Goal: Task Accomplishment & Management: Manage account settings

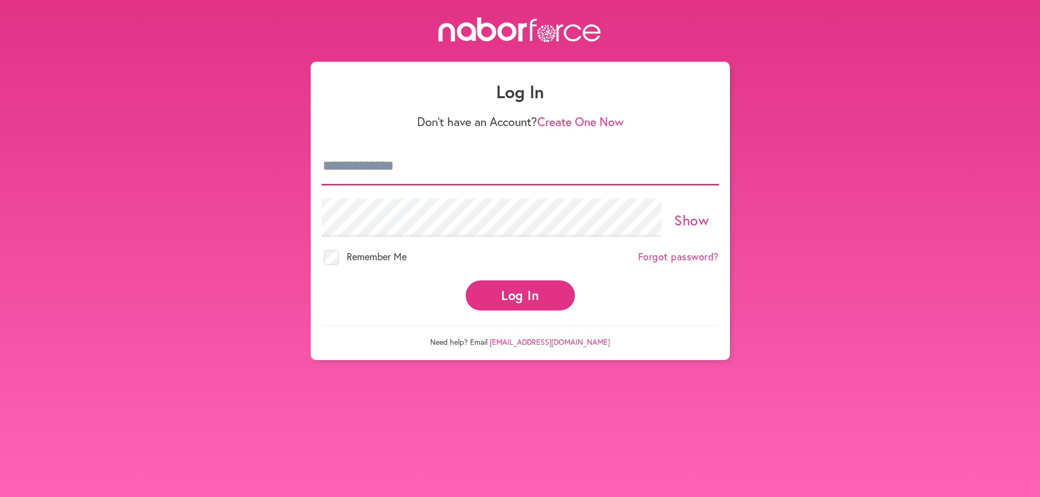
click at [529, 167] on input "email" at bounding box center [521, 166] width 398 height 38
type input "**********"
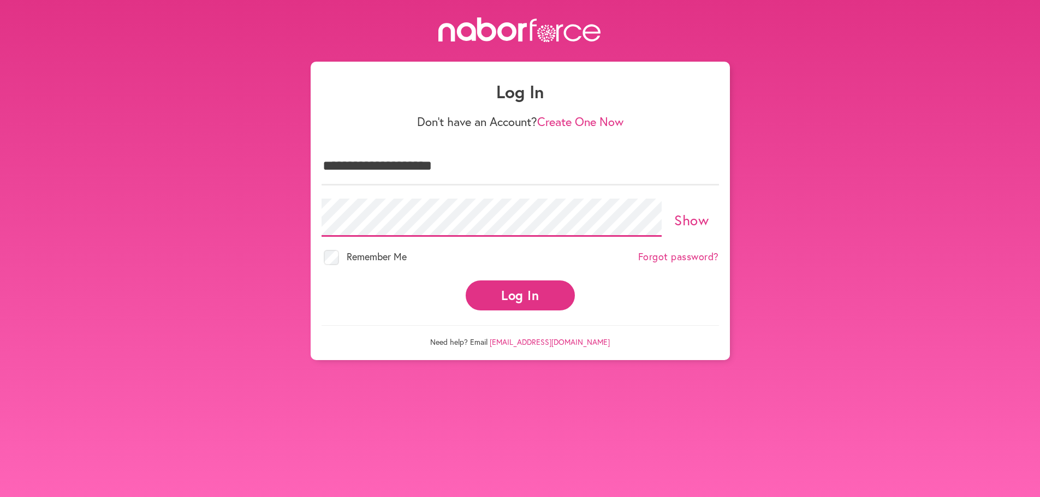
click at [466, 281] on button "Log In" at bounding box center [520, 296] width 109 height 30
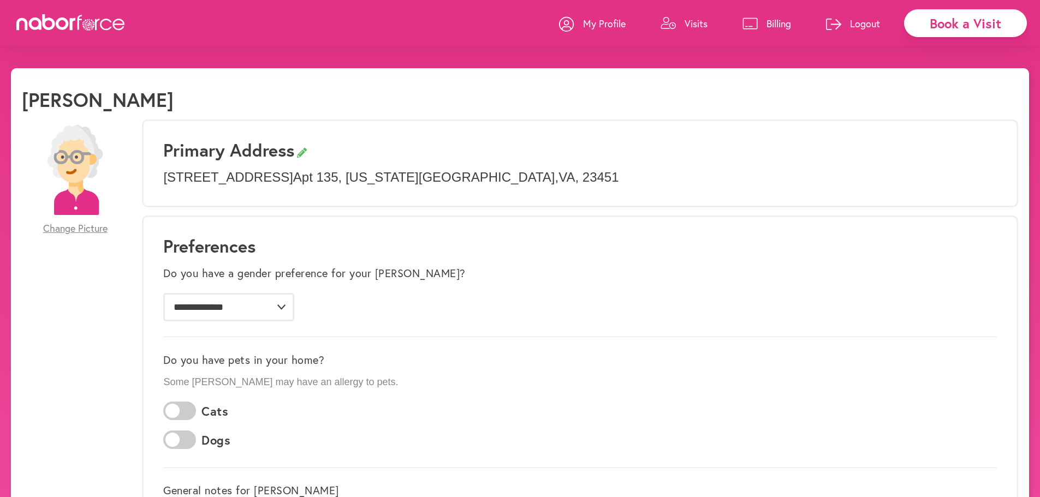
click at [672, 26] on icon at bounding box center [668, 23] width 15 height 13
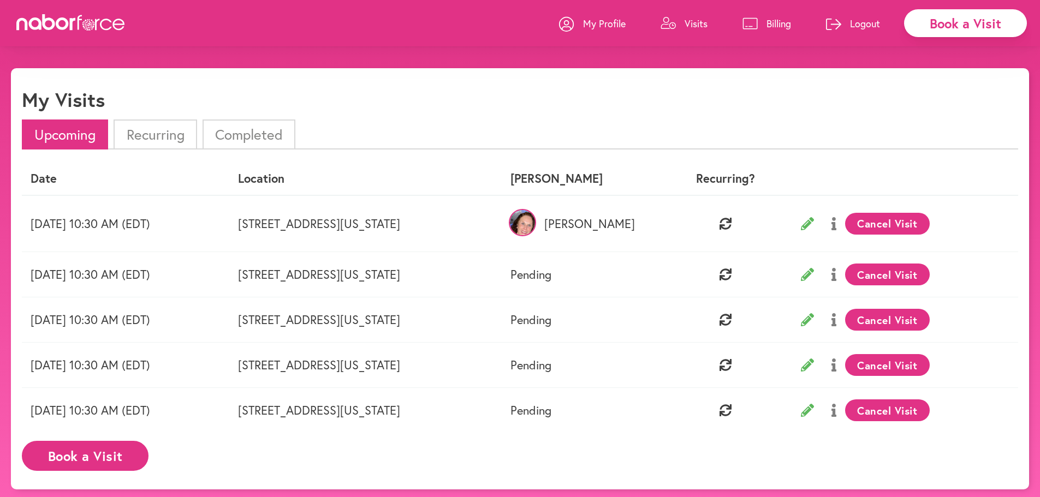
click at [785, 17] on p "Billing" at bounding box center [779, 23] width 25 height 13
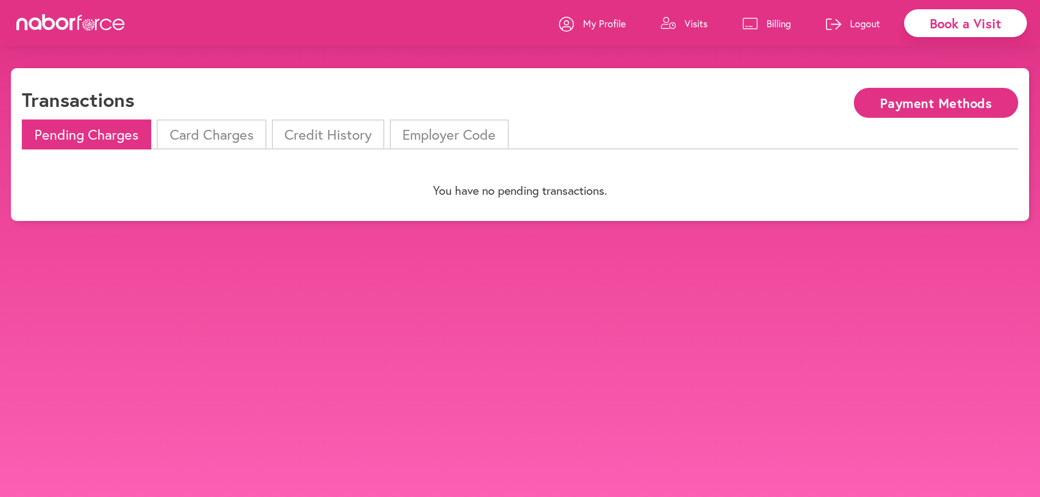
click at [221, 133] on li "Card Charges" at bounding box center [211, 135] width 109 height 30
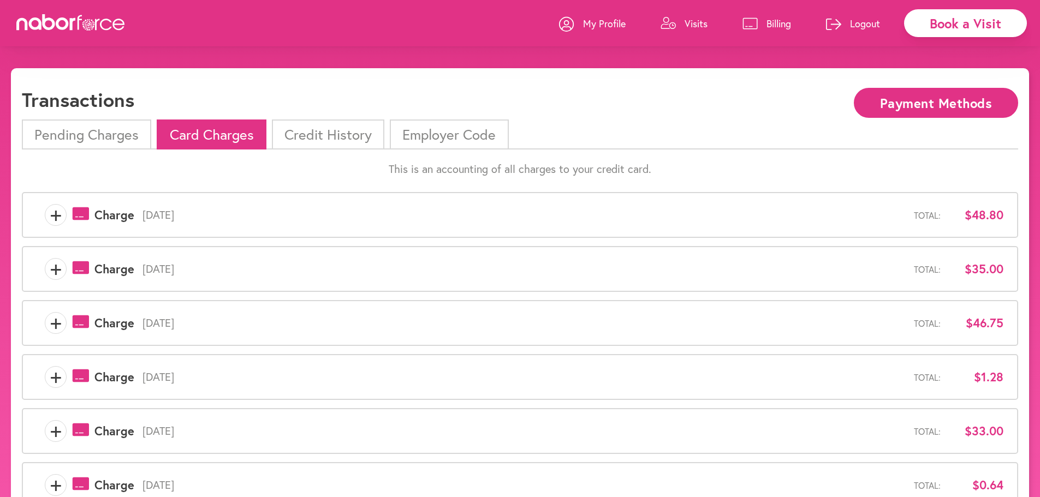
click at [111, 133] on li "Pending Charges" at bounding box center [86, 135] width 129 height 30
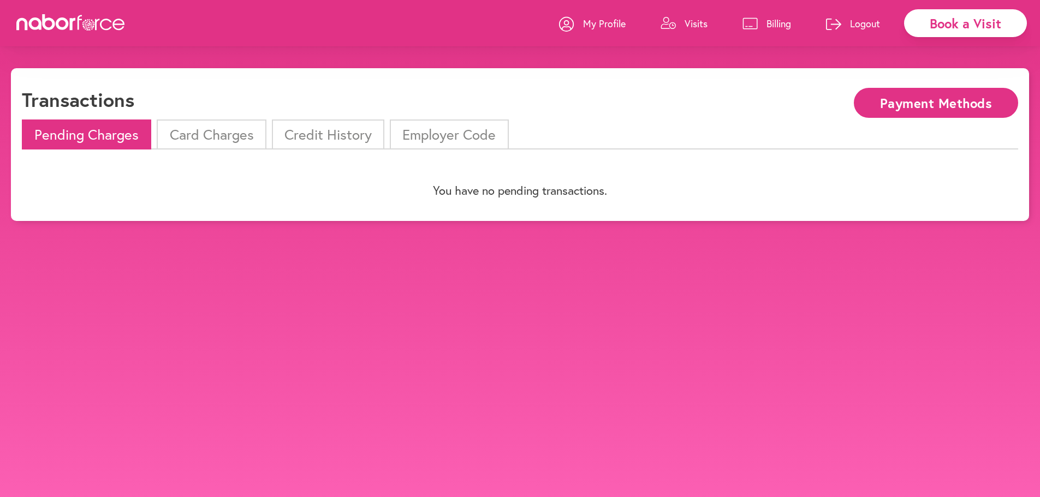
click at [198, 133] on li "Card Charges" at bounding box center [211, 135] width 109 height 30
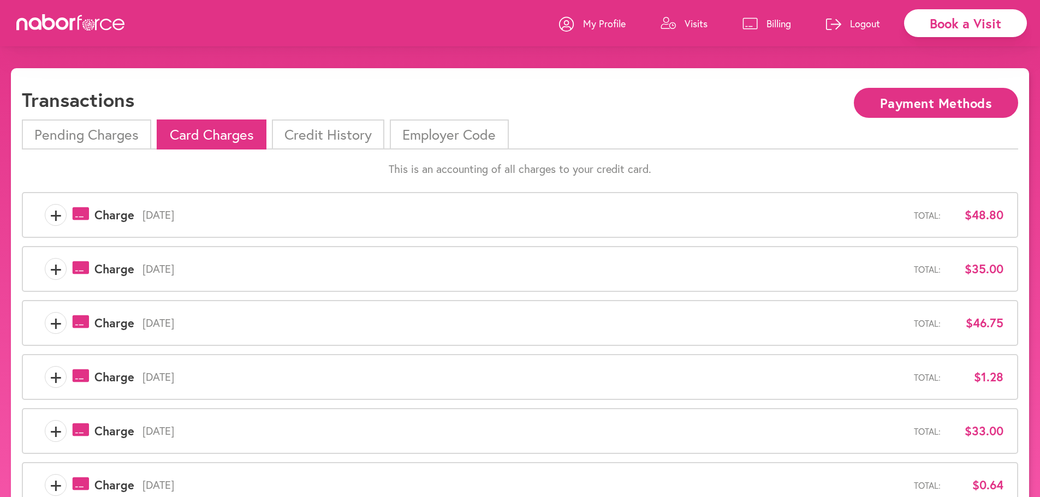
click at [58, 216] on span "+" at bounding box center [55, 215] width 21 height 22
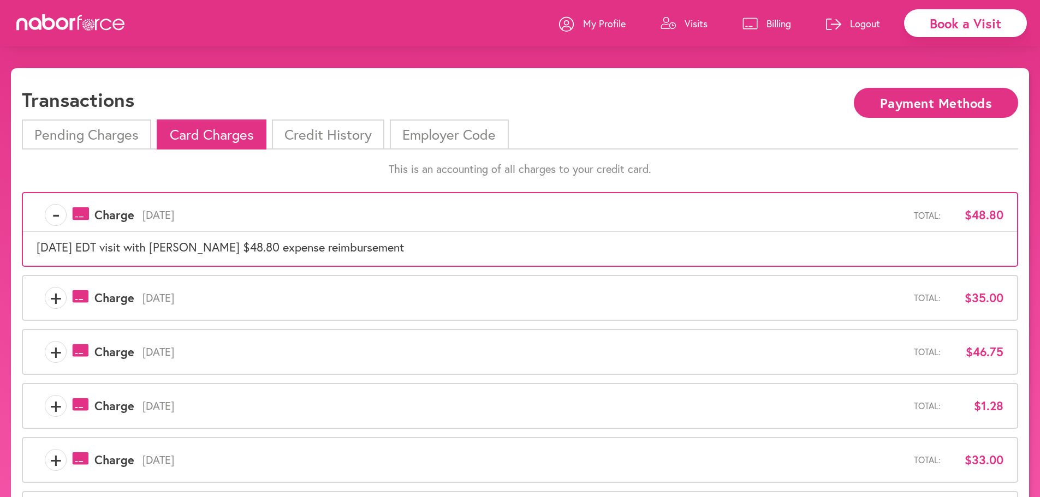
click at [58, 216] on span "-" at bounding box center [55, 215] width 21 height 22
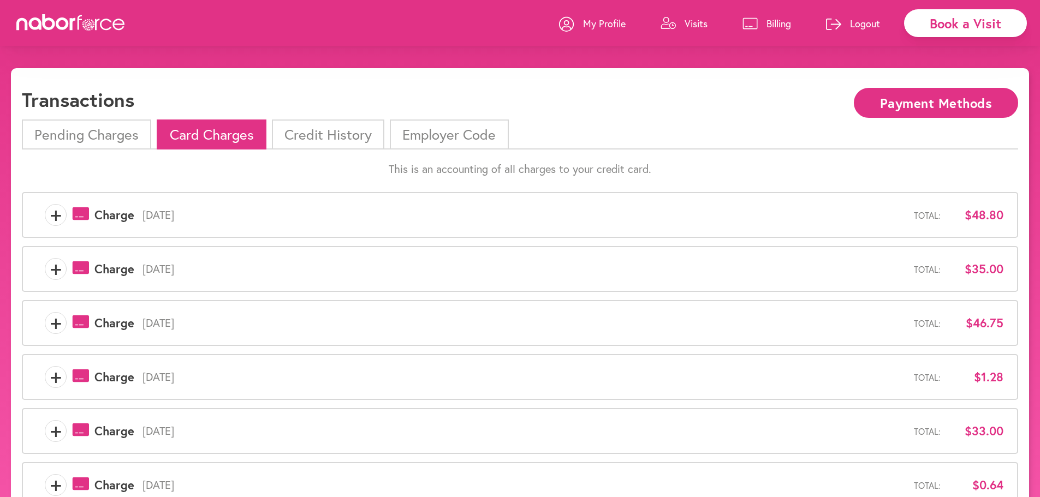
click at [55, 266] on span "+" at bounding box center [55, 269] width 21 height 22
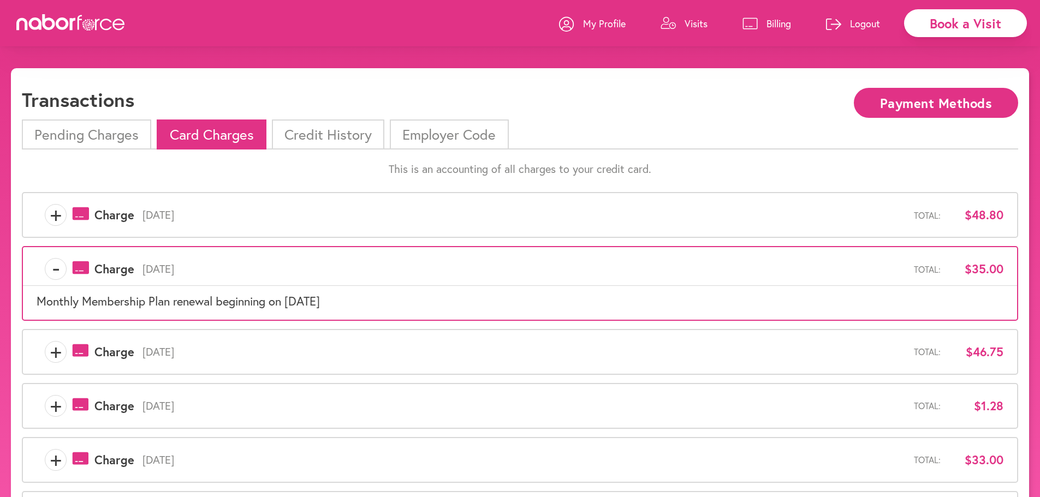
click at [54, 266] on span "-" at bounding box center [55, 269] width 21 height 22
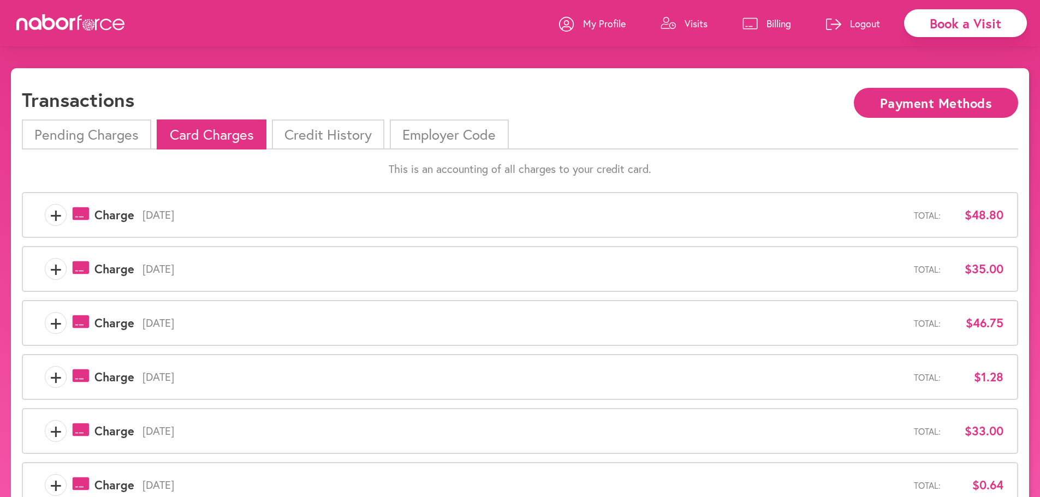
scroll to position [55, 0]
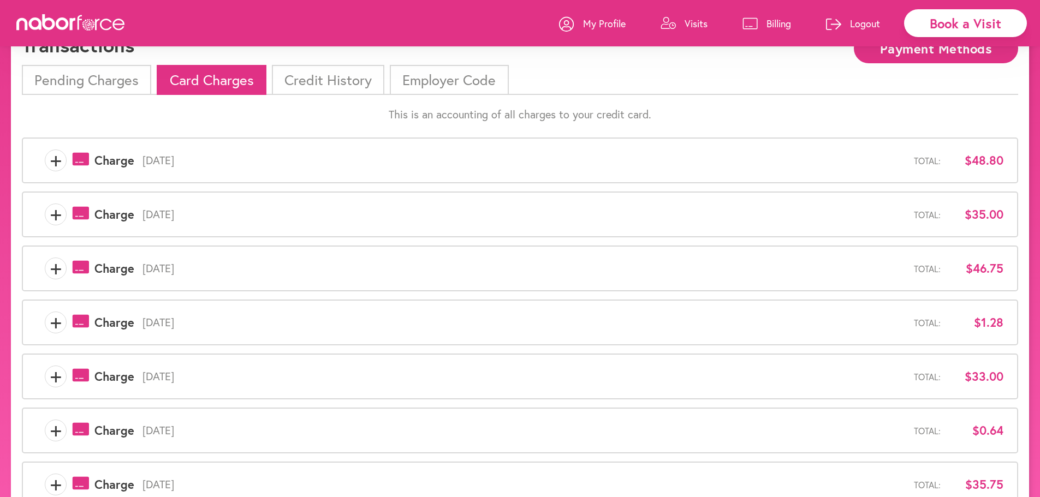
click at [55, 264] on span "+" at bounding box center [55, 269] width 21 height 22
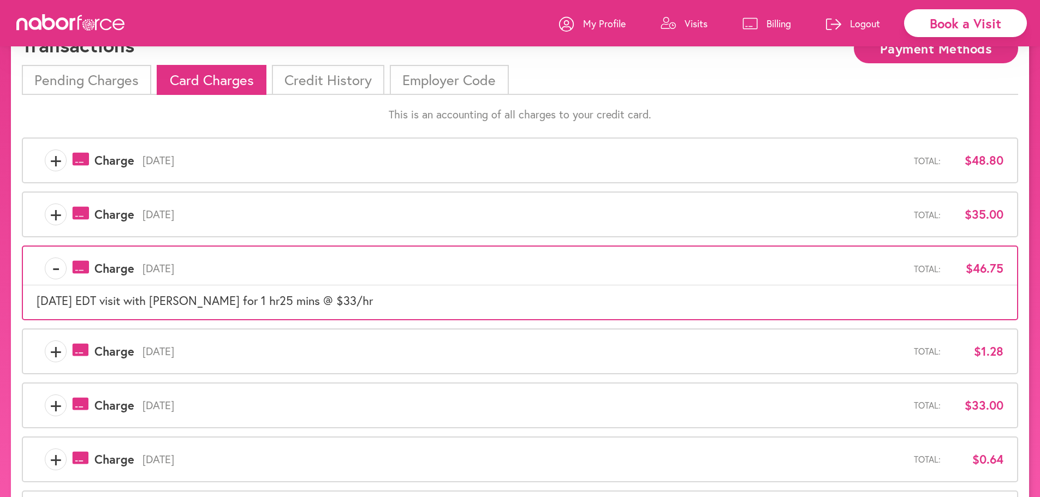
click at [55, 264] on span "-" at bounding box center [55, 269] width 21 height 22
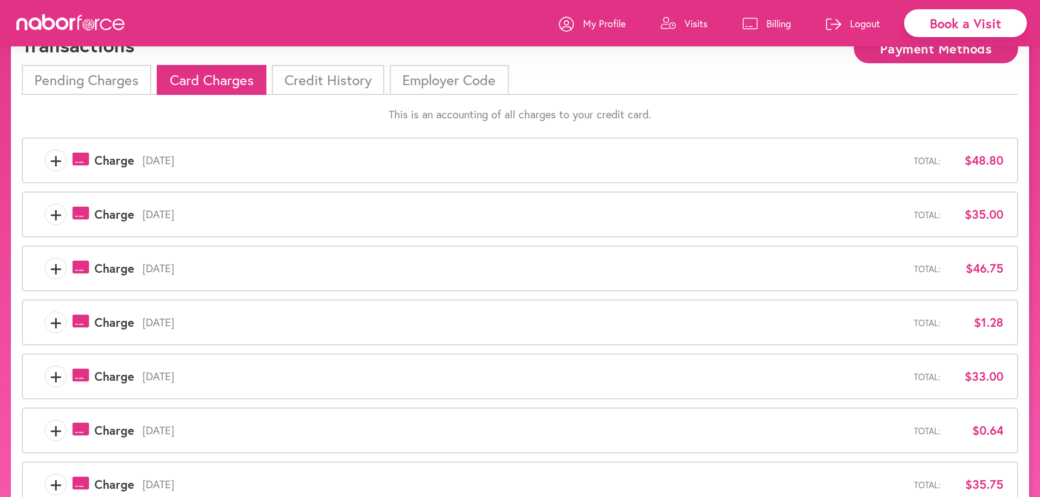
click at [59, 328] on span "+" at bounding box center [55, 323] width 21 height 22
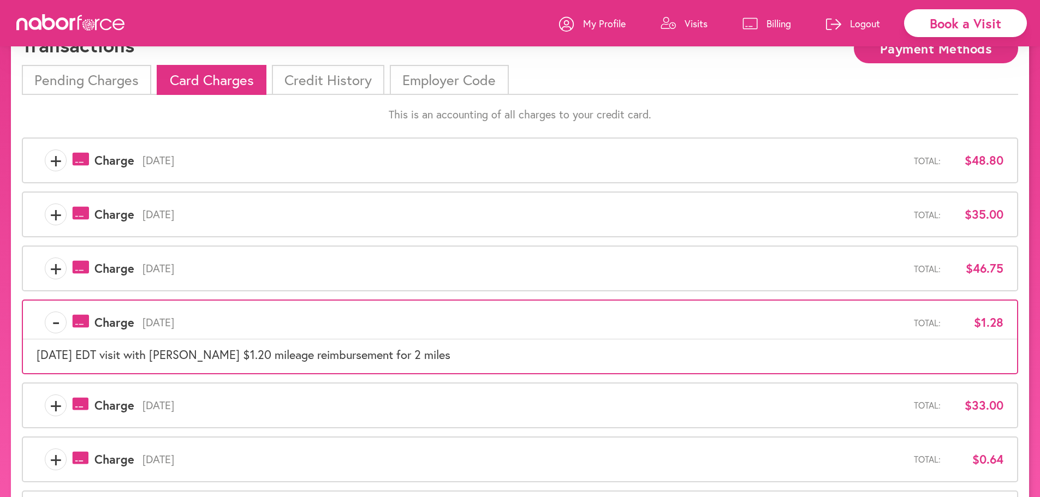
click at [53, 320] on span "-" at bounding box center [55, 323] width 21 height 22
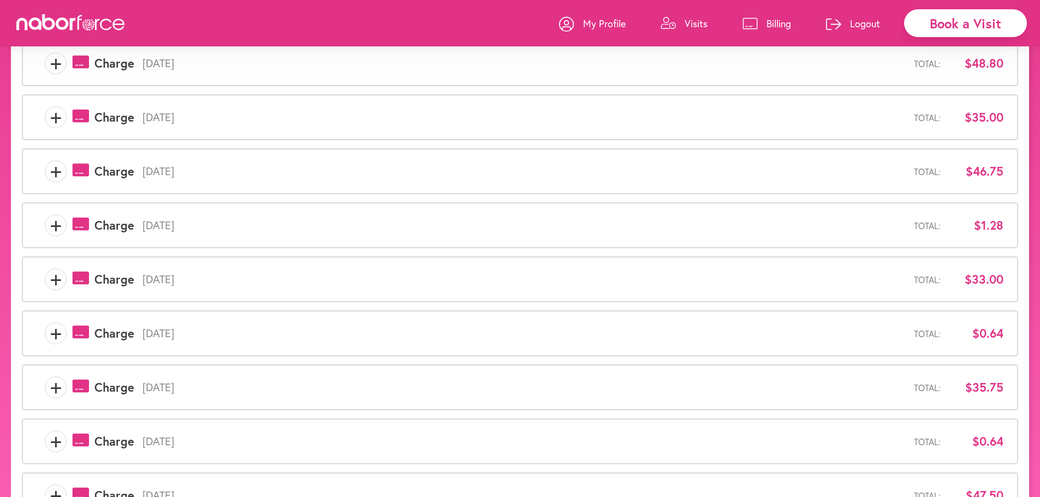
scroll to position [164, 0]
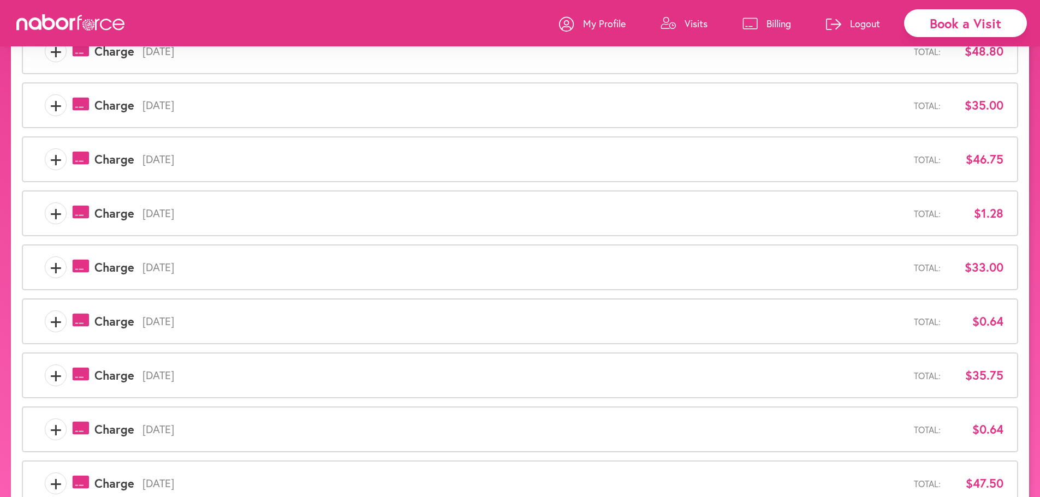
click at [57, 271] on span "+" at bounding box center [55, 268] width 21 height 22
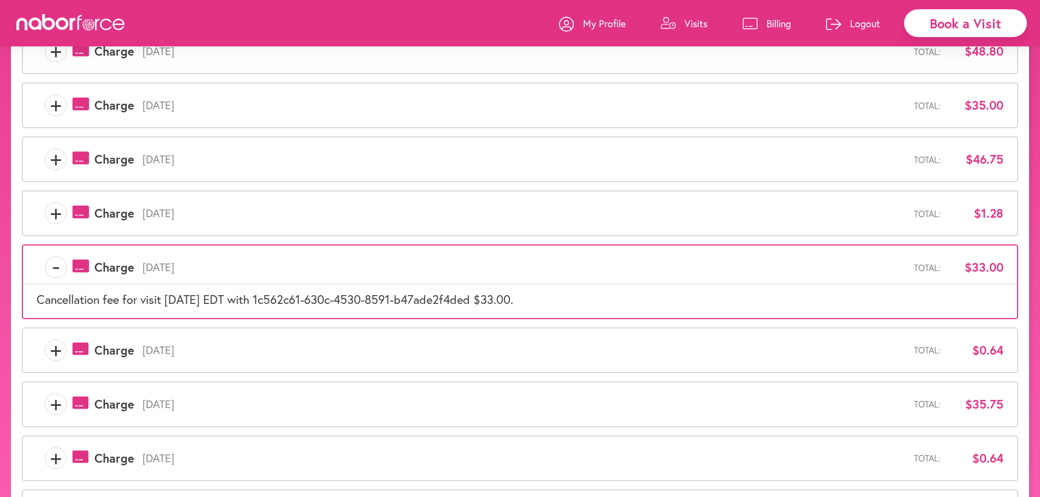
click at [57, 271] on span "-" at bounding box center [55, 268] width 21 height 22
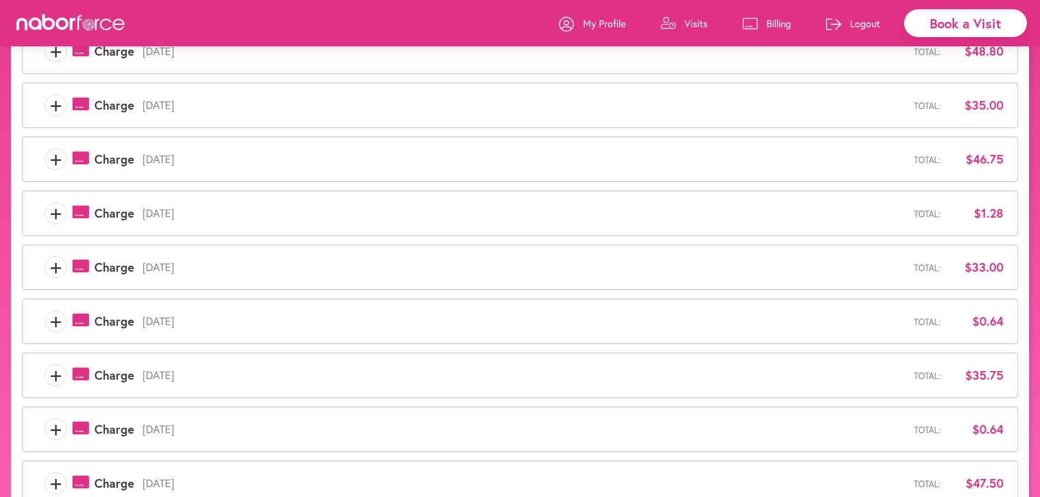
click at [57, 271] on span "+" at bounding box center [55, 268] width 21 height 22
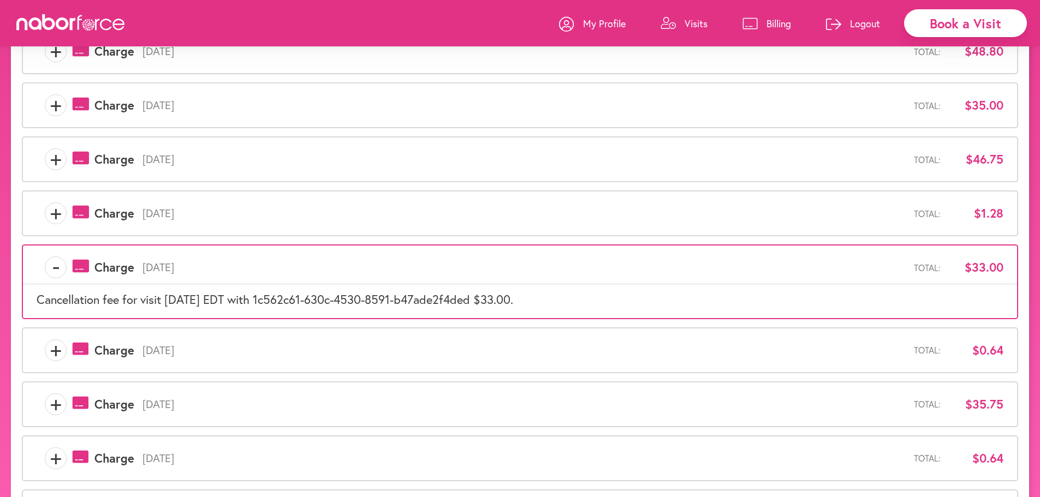
click at [57, 271] on span "-" at bounding box center [55, 268] width 21 height 22
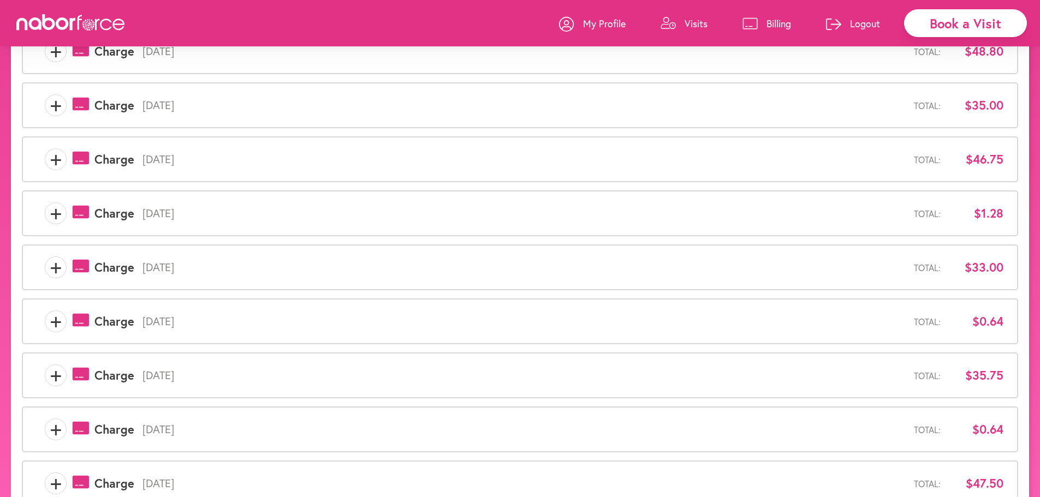
click at [55, 316] on span "+" at bounding box center [55, 322] width 21 height 22
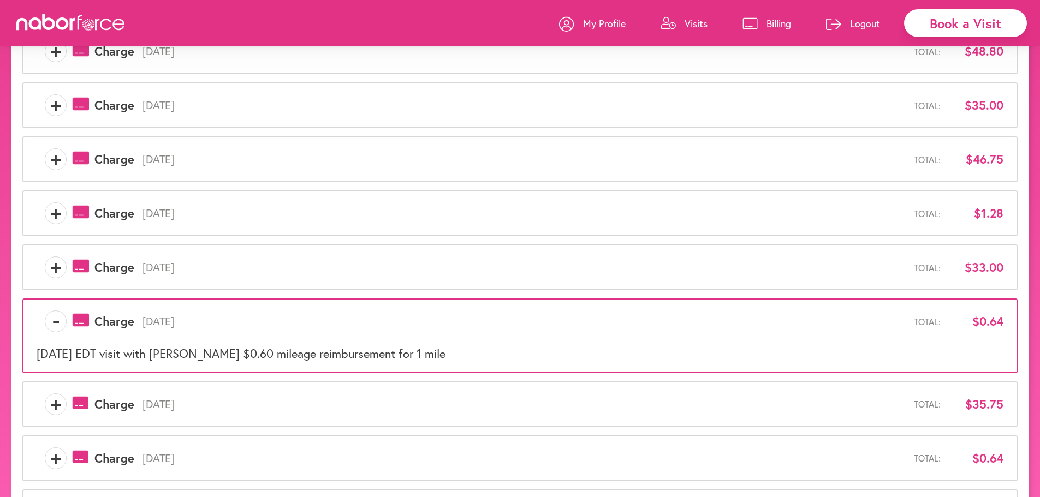
click at [55, 316] on span "-" at bounding box center [55, 322] width 21 height 22
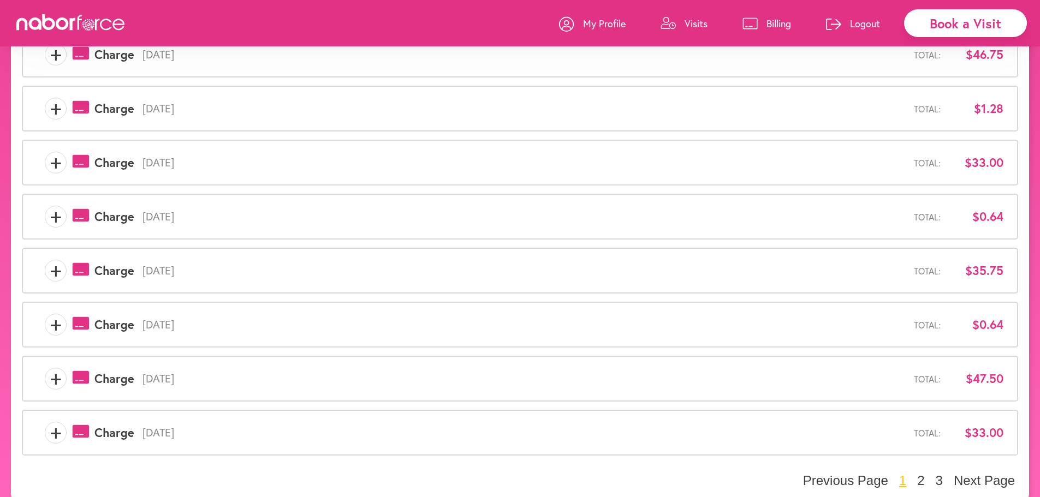
scroll to position [273, 0]
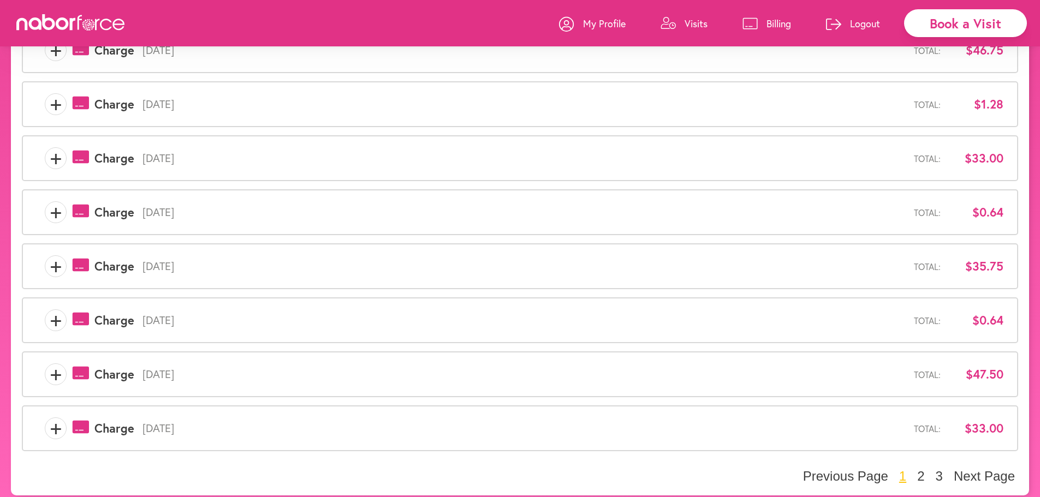
click at [55, 272] on span "+" at bounding box center [55, 267] width 21 height 22
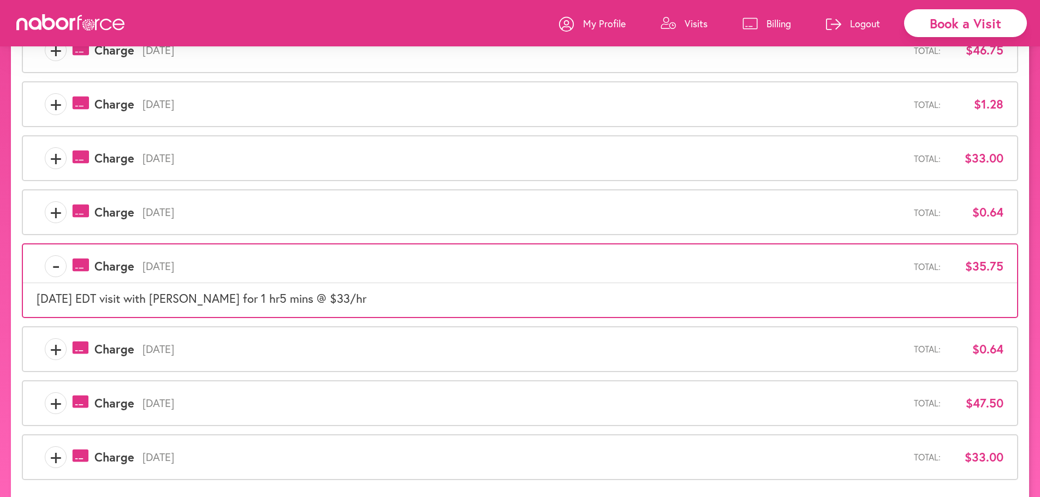
click at [55, 272] on span "-" at bounding box center [55, 267] width 21 height 22
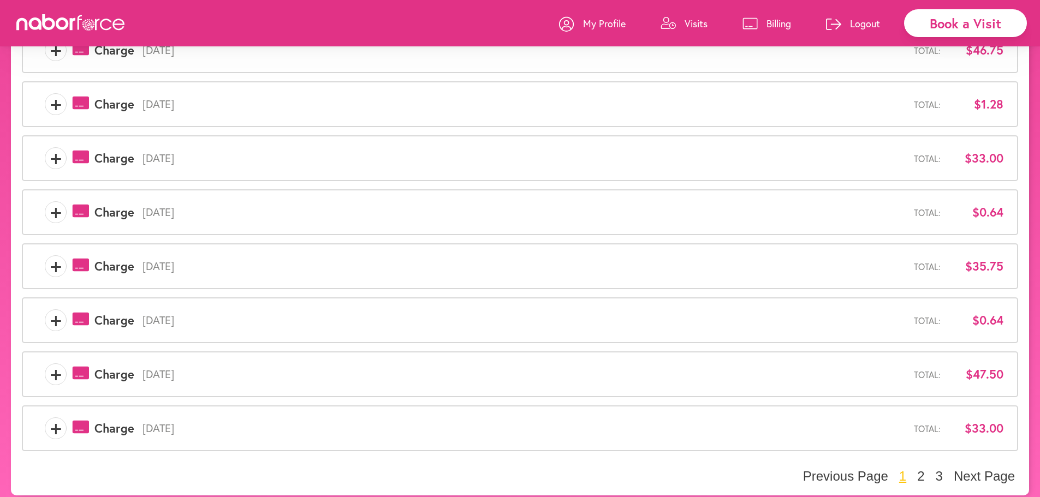
click at [56, 318] on span "+" at bounding box center [55, 321] width 21 height 22
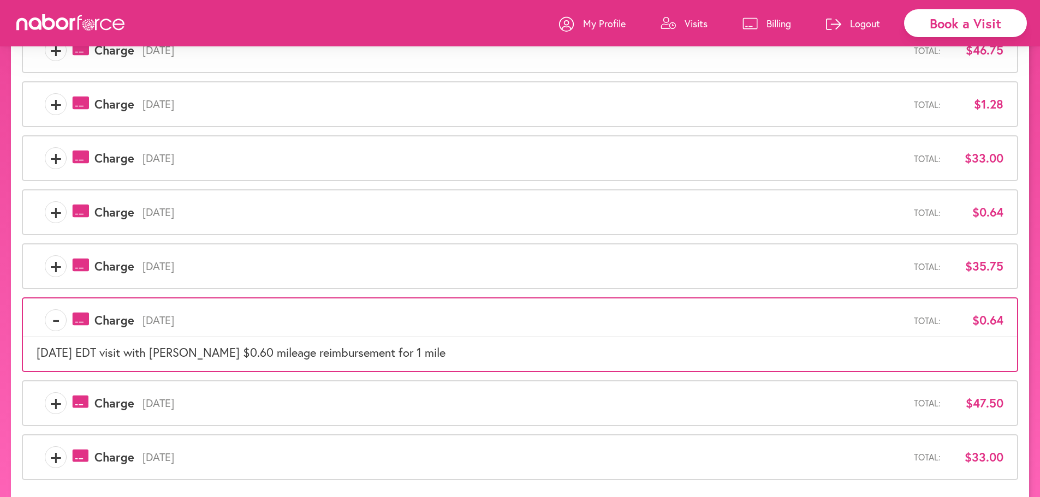
click at [52, 321] on span "-" at bounding box center [55, 321] width 21 height 22
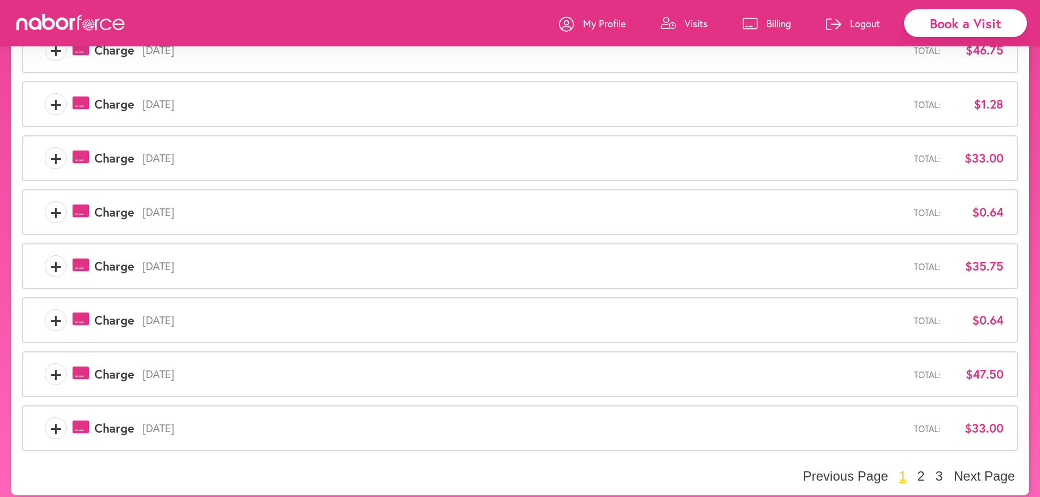
click at [54, 374] on span "+" at bounding box center [55, 375] width 21 height 22
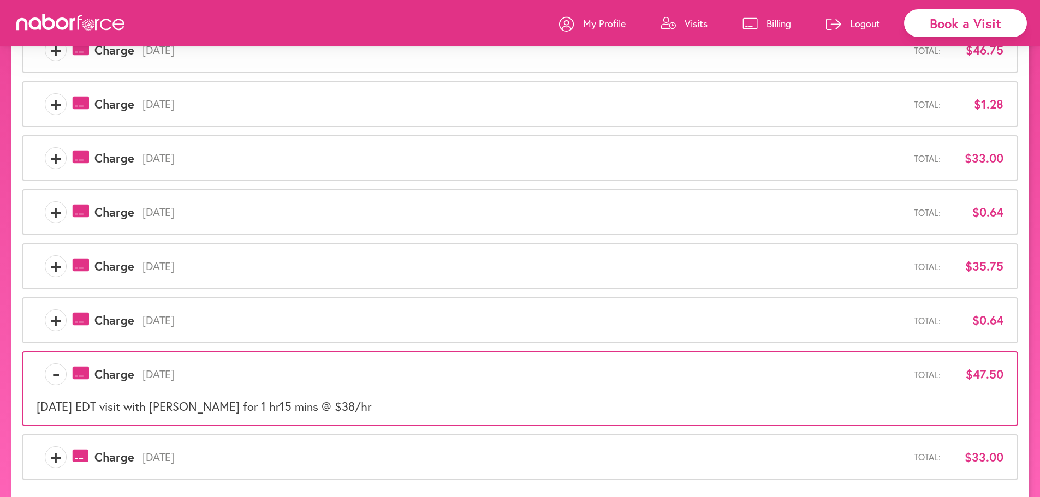
scroll to position [311, 0]
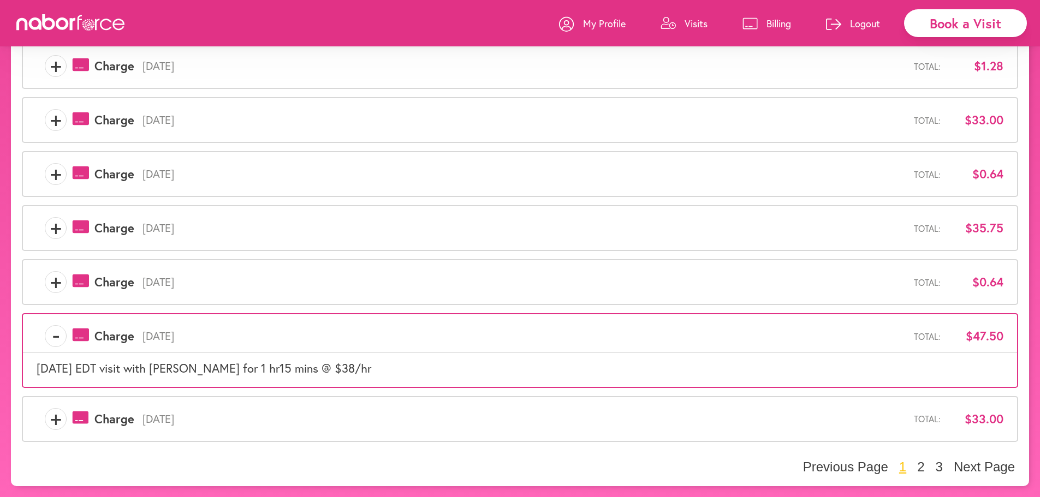
click at [60, 420] on span "+" at bounding box center [55, 419] width 21 height 22
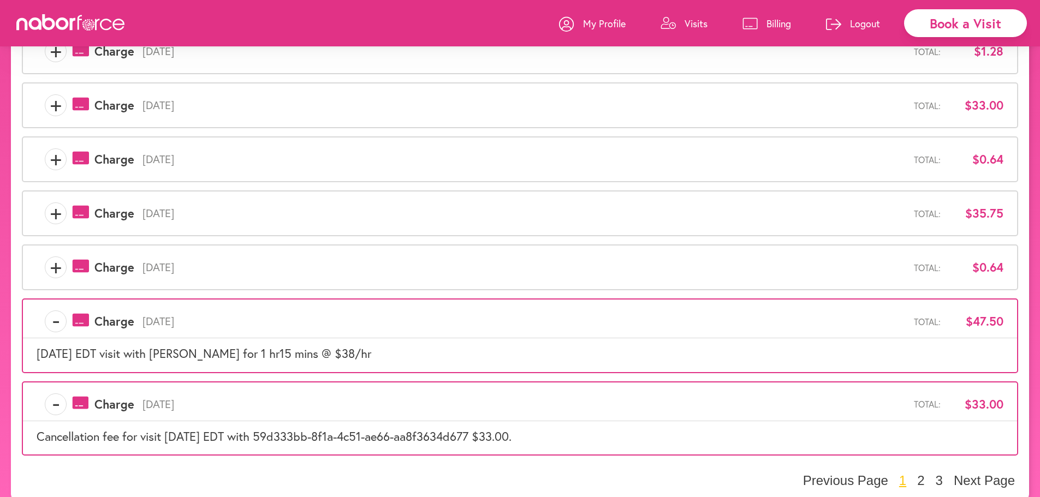
scroll to position [340, 0]
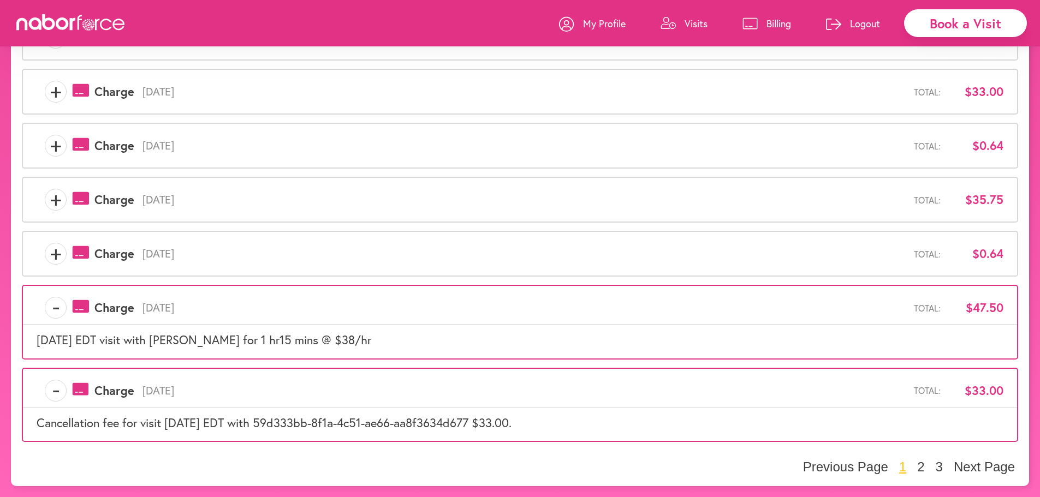
drag, startPoint x: 55, startPoint y: 393, endPoint x: 56, endPoint y: 375, distance: 17.5
click at [55, 392] on span "-" at bounding box center [55, 391] width 21 height 22
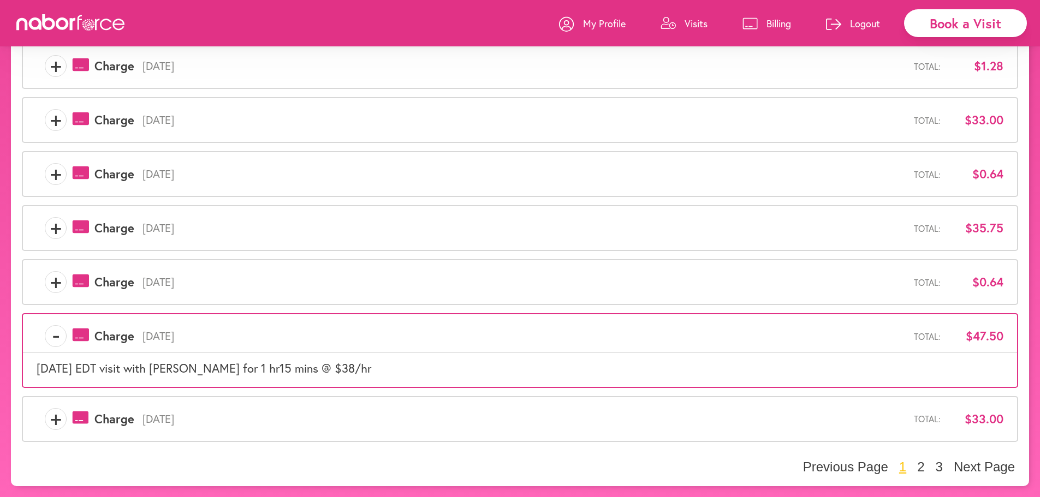
click at [58, 333] on span "-" at bounding box center [55, 336] width 21 height 22
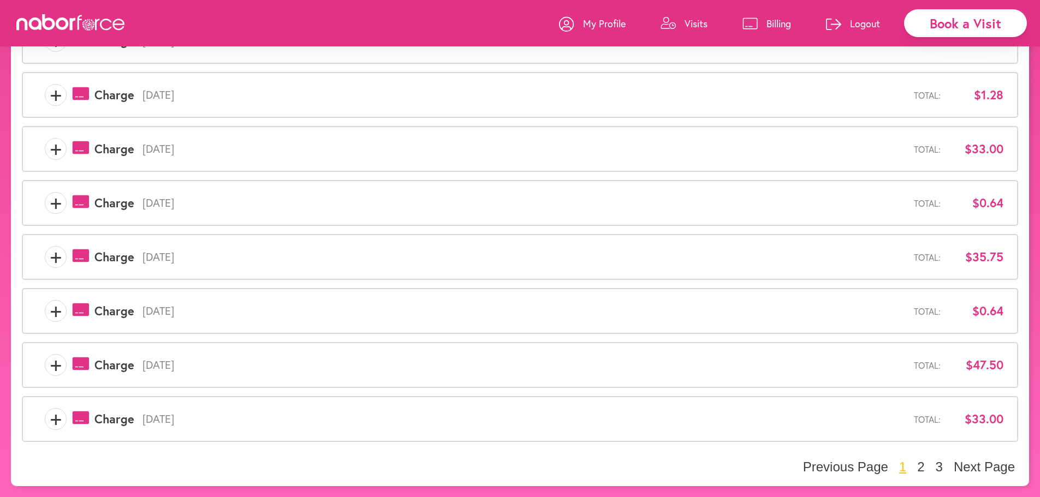
scroll to position [0, 0]
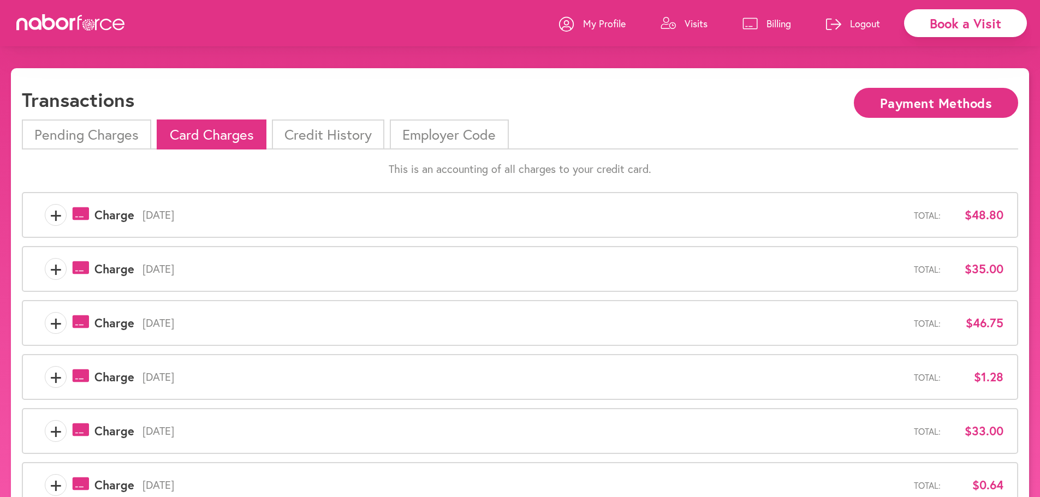
click at [614, 19] on p "My Profile" at bounding box center [604, 23] width 43 height 13
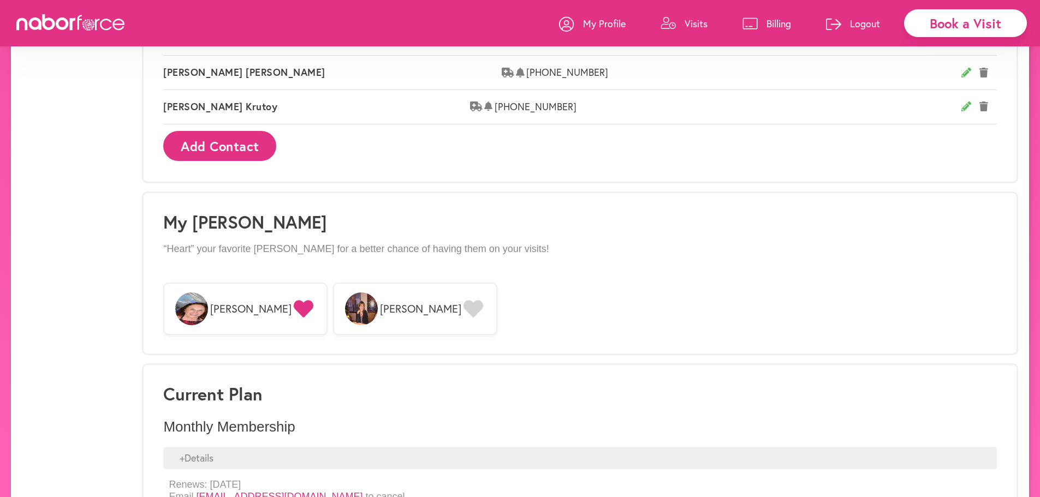
scroll to position [805, 0]
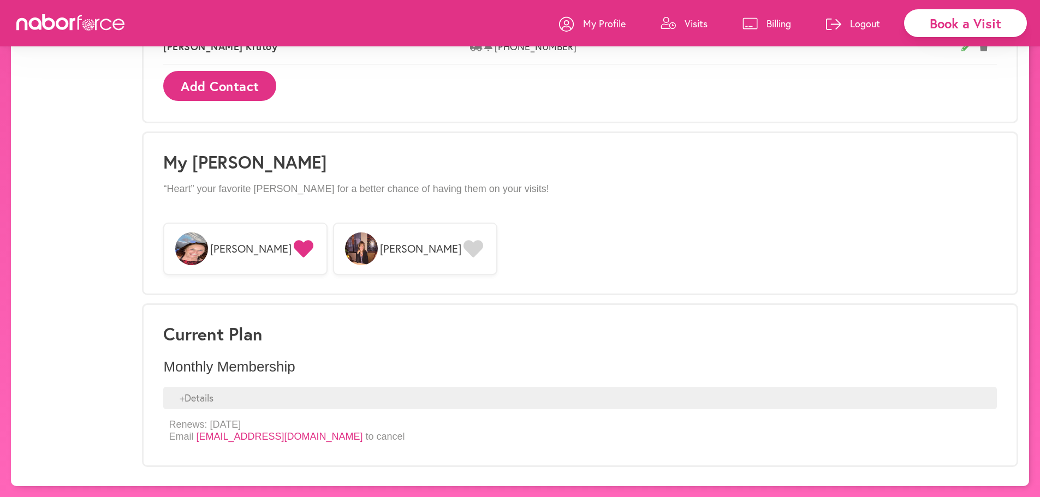
click at [356, 438] on link "[EMAIL_ADDRESS][DOMAIN_NAME]" at bounding box center [279, 436] width 167 height 11
